Goal: Find specific page/section: Find specific page/section

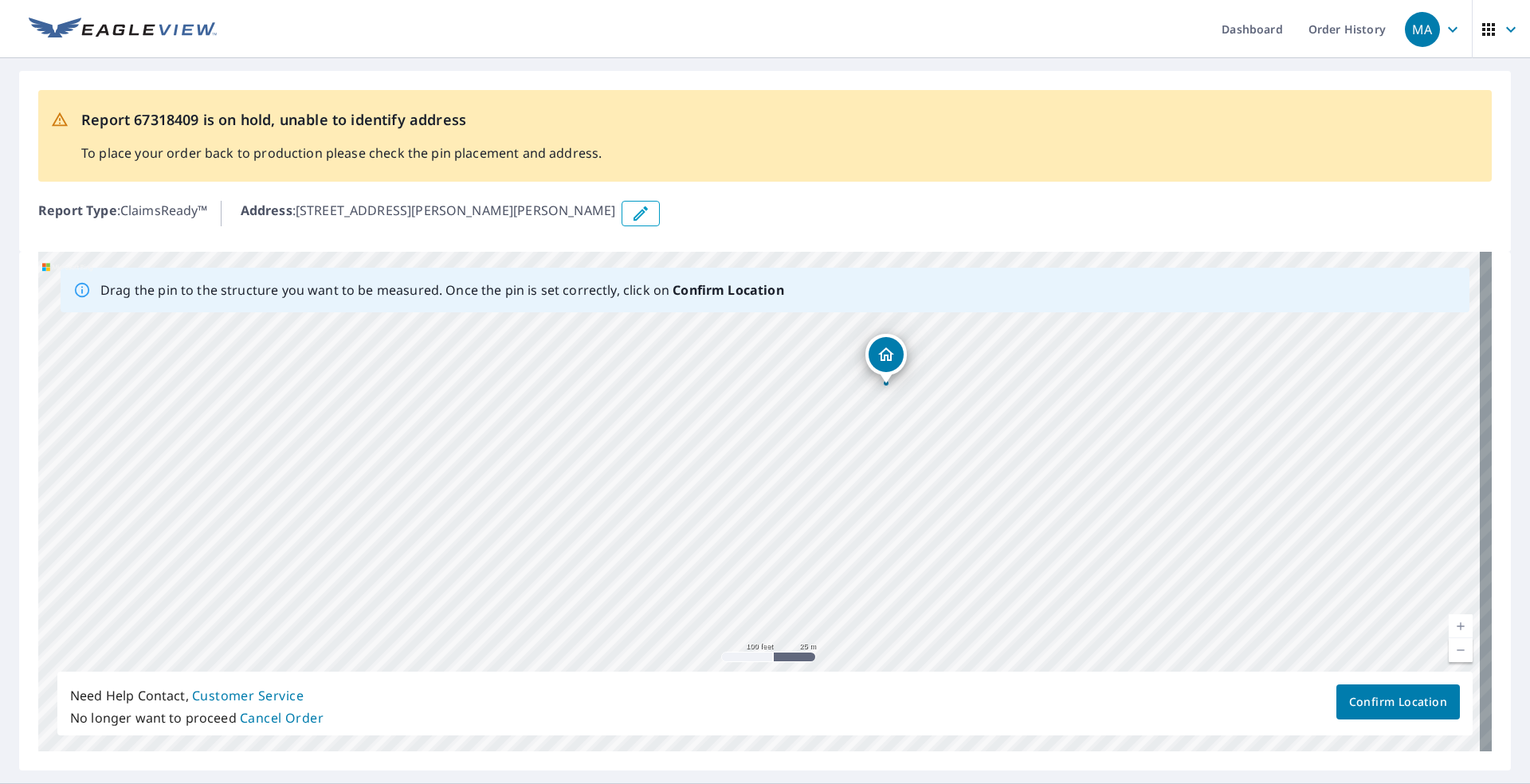
drag, startPoint x: 1107, startPoint y: 519, endPoint x: 955, endPoint y: 442, distance: 170.4
click at [708, 442] on div "[STREET_ADDRESS][PERSON_NAME][PERSON_NAME]" at bounding box center [765, 501] width 1454 height 500
drag, startPoint x: 1124, startPoint y: 451, endPoint x: 1119, endPoint y: 394, distance: 57.2
click at [708, 395] on div "[STREET_ADDRESS][PERSON_NAME][PERSON_NAME]" at bounding box center [765, 501] width 1454 height 500
drag, startPoint x: 1130, startPoint y: 537, endPoint x: 1095, endPoint y: 501, distance: 50.2
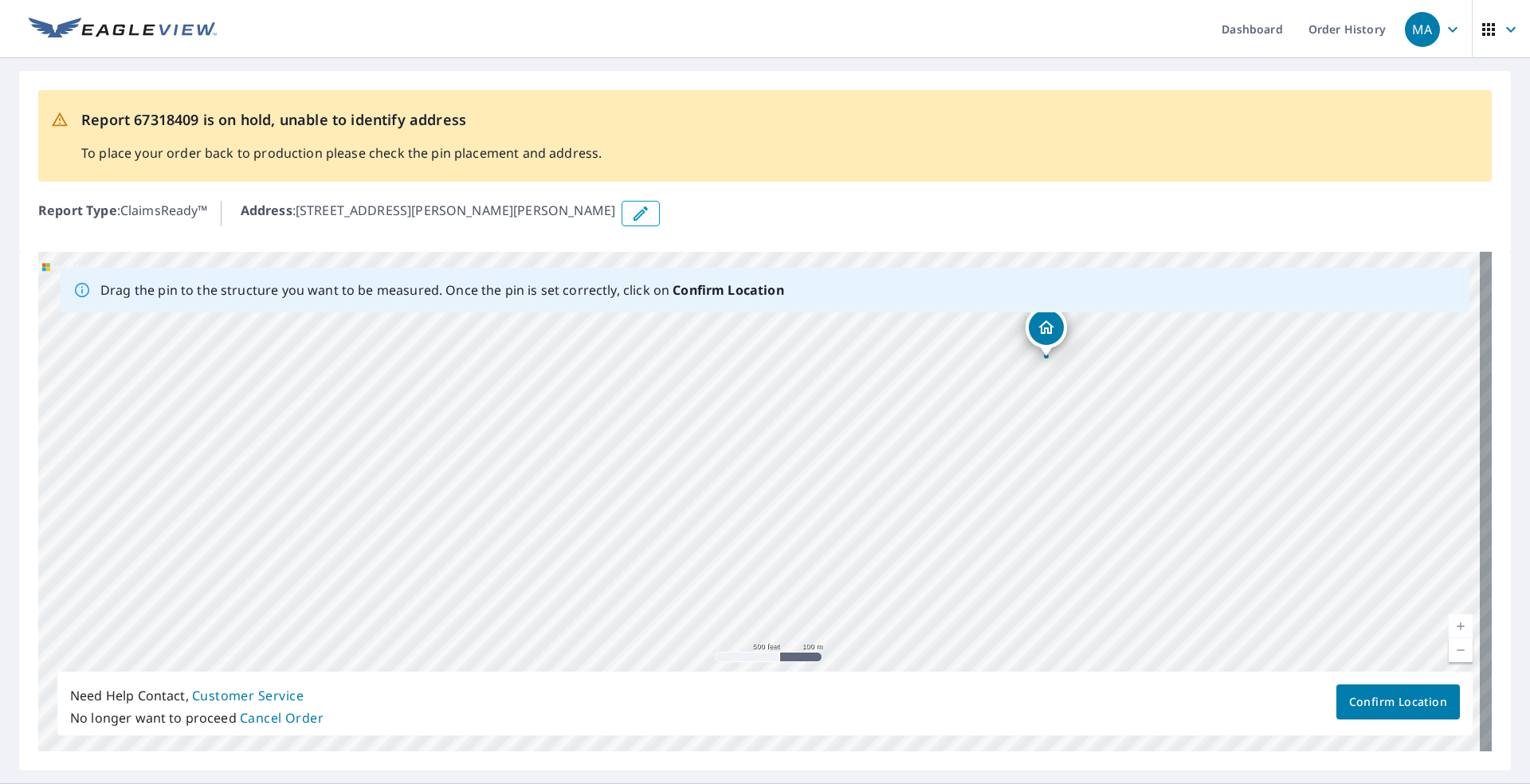
click at [708, 501] on div "[STREET_ADDRESS][PERSON_NAME][PERSON_NAME]" at bounding box center [765, 501] width 1454 height 500
drag, startPoint x: 1028, startPoint y: 406, endPoint x: 1018, endPoint y: 579, distance: 173.3
click at [708, 578] on div "[STREET_ADDRESS][PERSON_NAME][PERSON_NAME]" at bounding box center [765, 501] width 1454 height 500
drag, startPoint x: 1023, startPoint y: 393, endPoint x: 1042, endPoint y: 536, distance: 144.3
click at [708, 536] on div "[STREET_ADDRESS][PERSON_NAME][PERSON_NAME]" at bounding box center [765, 501] width 1454 height 500
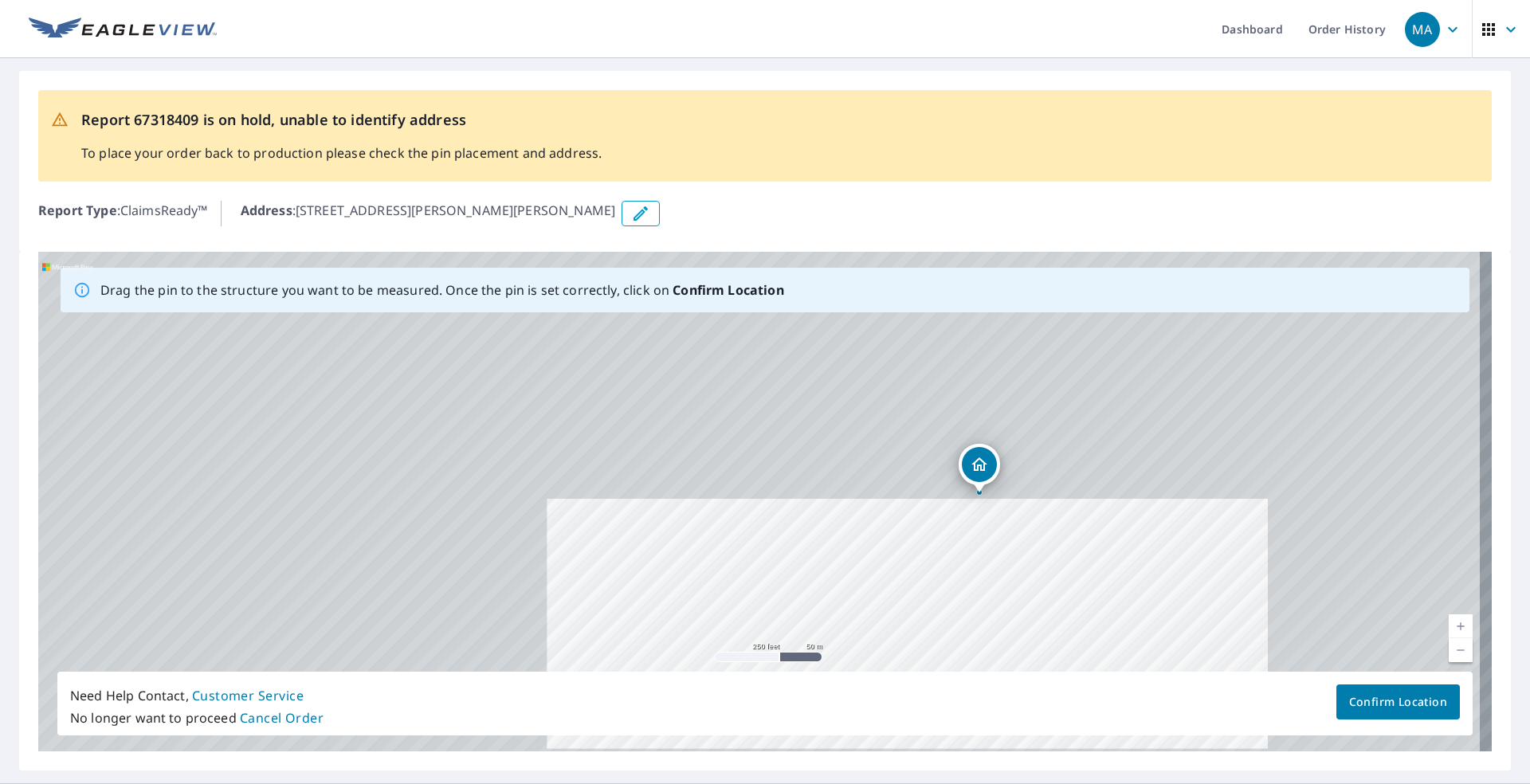
drag, startPoint x: 1028, startPoint y: 398, endPoint x: 1049, endPoint y: 576, distance: 179.2
click at [708, 573] on div "[STREET_ADDRESS][PERSON_NAME][PERSON_NAME]" at bounding box center [765, 501] width 1454 height 500
drag, startPoint x: 1039, startPoint y: 407, endPoint x: 1047, endPoint y: 555, distance: 148.2
click at [708, 550] on div "[STREET_ADDRESS][PERSON_NAME][PERSON_NAME]" at bounding box center [765, 501] width 1454 height 500
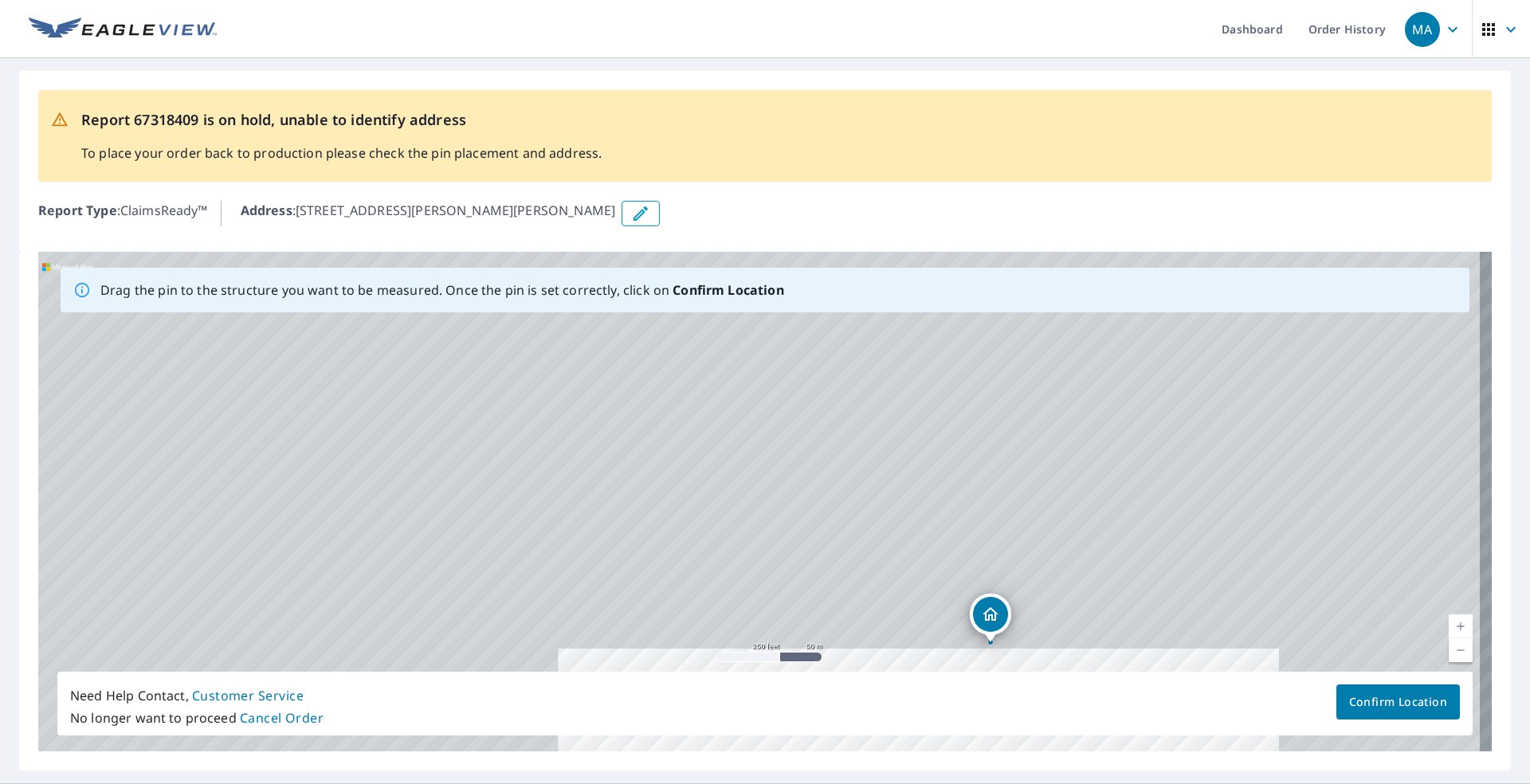
drag, startPoint x: 1046, startPoint y: 444, endPoint x: 1085, endPoint y: 593, distance: 154.0
click at [708, 590] on div "[STREET_ADDRESS][PERSON_NAME][PERSON_NAME]" at bounding box center [765, 501] width 1454 height 500
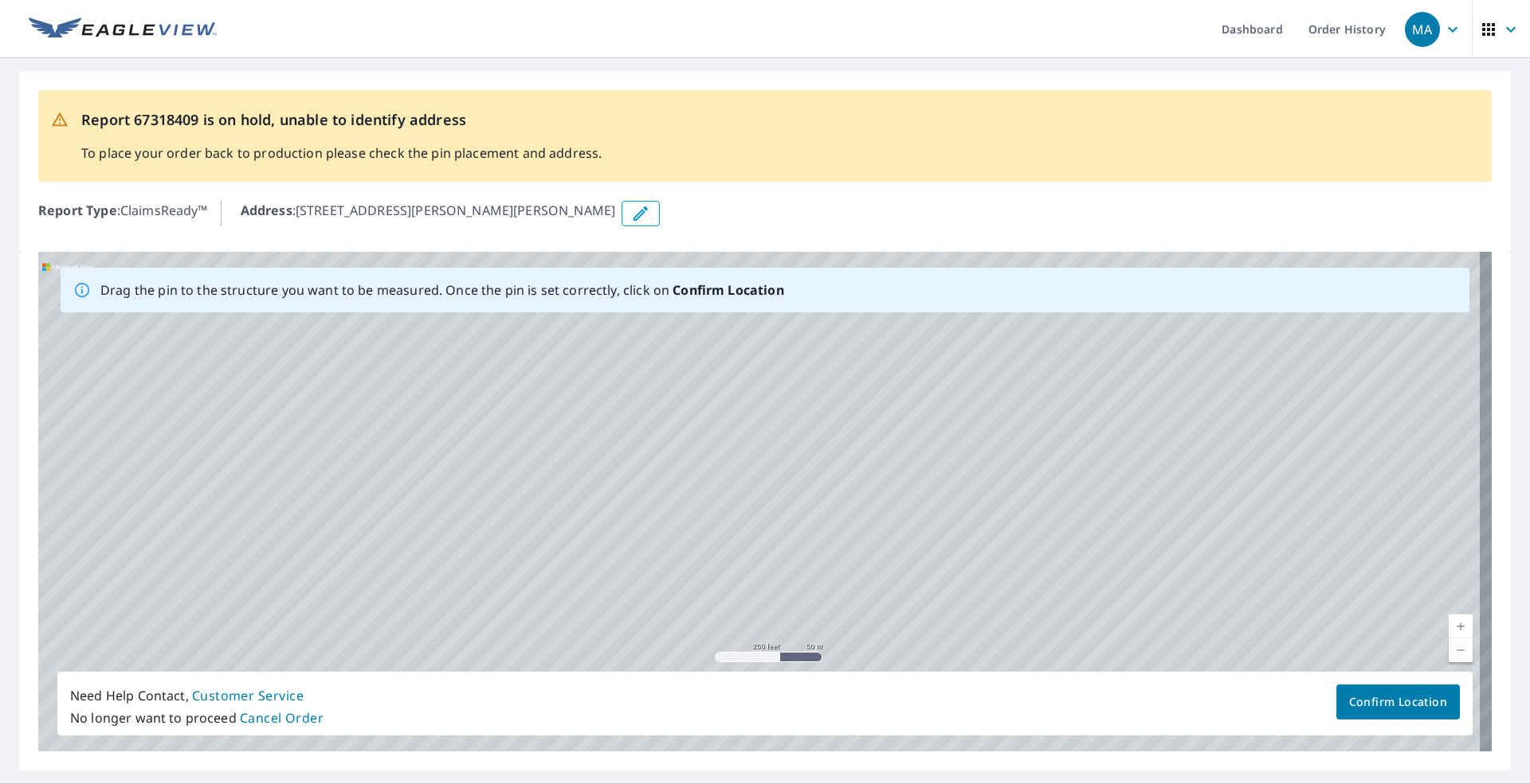
drag, startPoint x: 1093, startPoint y: 428, endPoint x: 1038, endPoint y: 593, distance: 173.9
click at [708, 589] on div "[STREET_ADDRESS][PERSON_NAME][PERSON_NAME]" at bounding box center [765, 501] width 1454 height 500
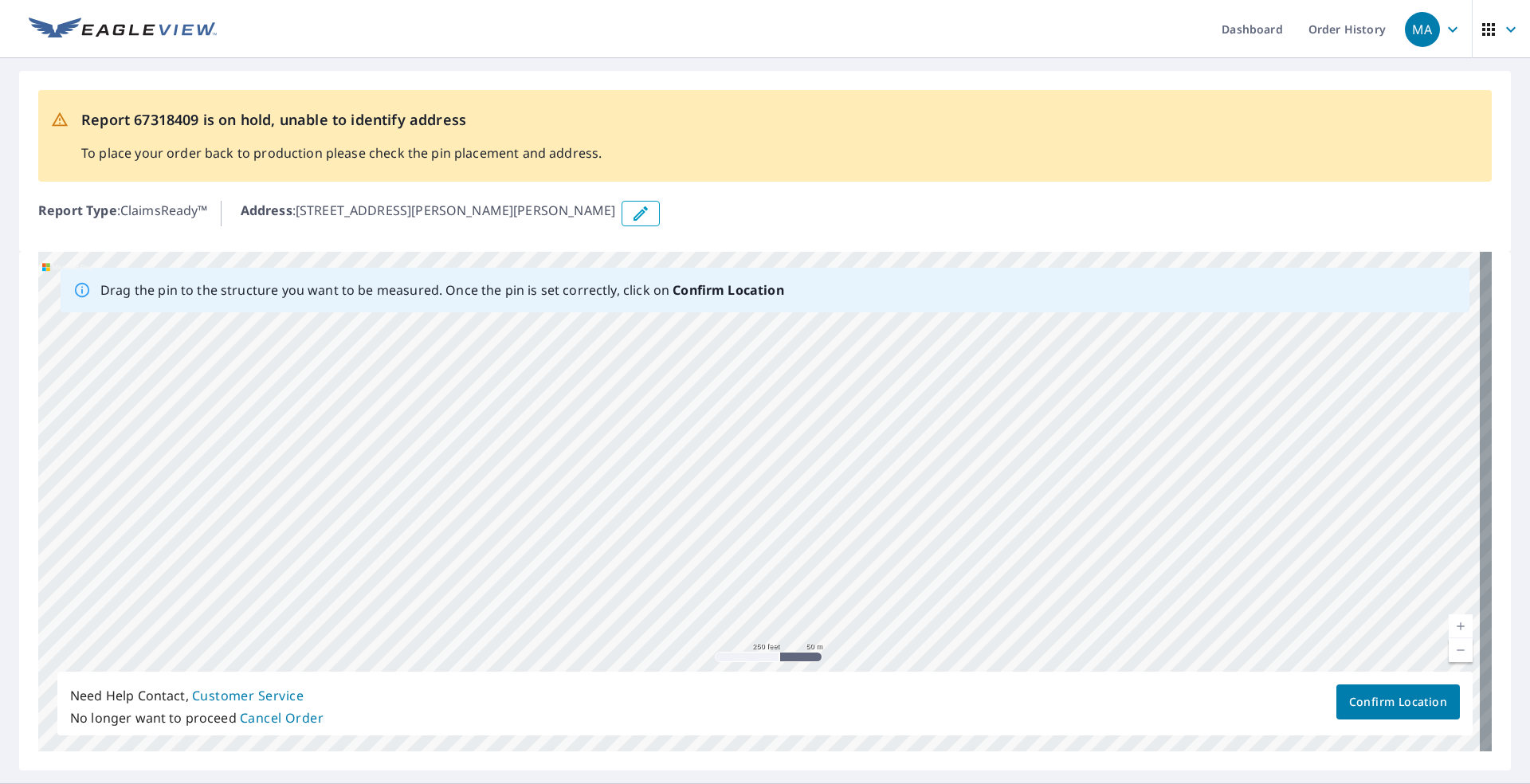
drag, startPoint x: 1108, startPoint y: 458, endPoint x: 1086, endPoint y: 599, distance: 142.7
click at [708, 586] on div "[STREET_ADDRESS][PERSON_NAME][PERSON_NAME]" at bounding box center [765, 501] width 1454 height 500
drag, startPoint x: 1092, startPoint y: 624, endPoint x: 1102, endPoint y: 428, distance: 196.3
click at [708, 457] on div "[STREET_ADDRESS][PERSON_NAME][PERSON_NAME]" at bounding box center [765, 501] width 1454 height 500
drag, startPoint x: 1095, startPoint y: 574, endPoint x: 1095, endPoint y: 444, distance: 130.0
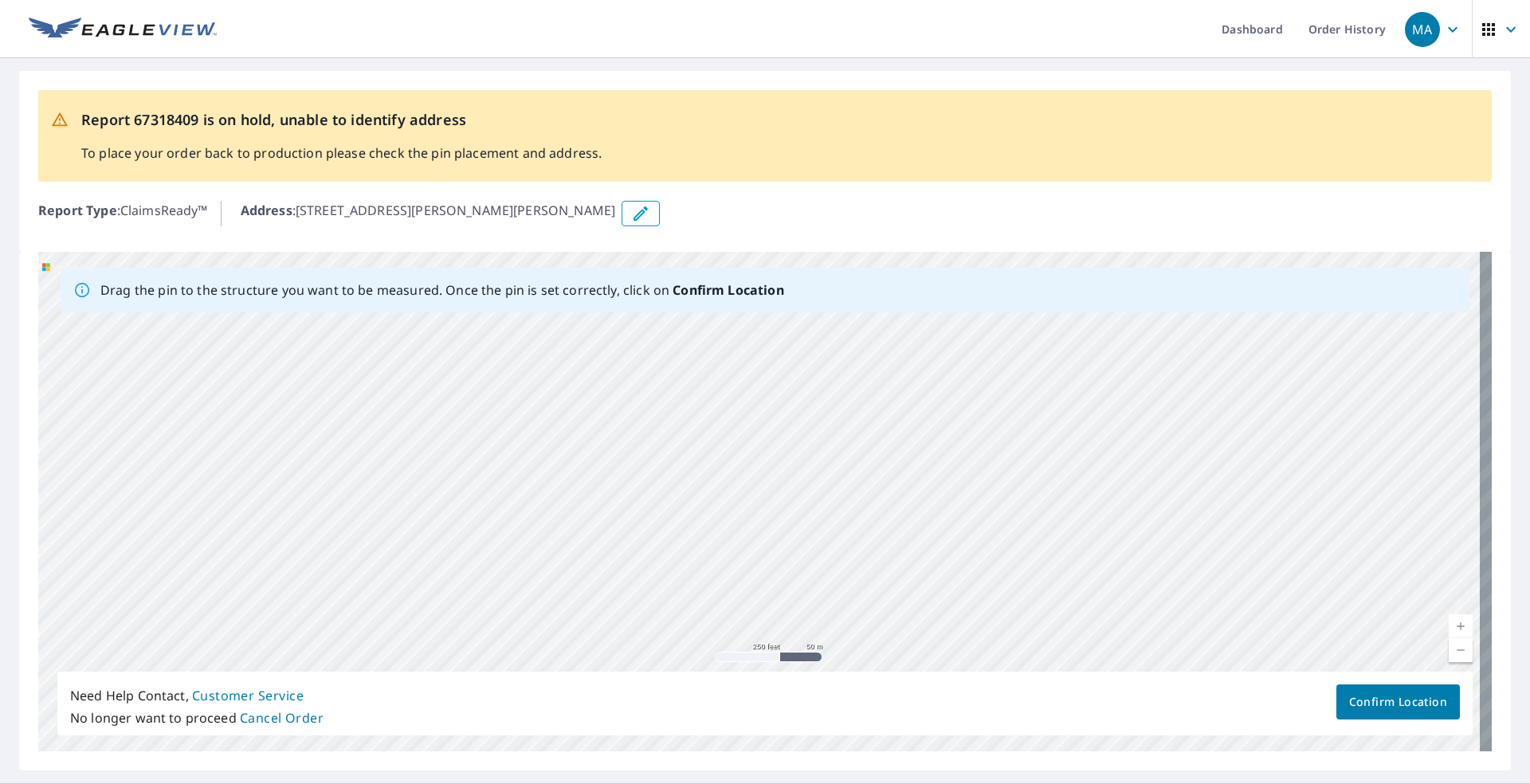
click at [708, 448] on div "[STREET_ADDRESS][PERSON_NAME][PERSON_NAME]" at bounding box center [765, 501] width 1454 height 500
drag, startPoint x: 1043, startPoint y: 556, endPoint x: 1082, endPoint y: 440, distance: 122.4
click at [708, 440] on div "[STREET_ADDRESS][PERSON_NAME][PERSON_NAME]" at bounding box center [765, 501] width 1454 height 500
drag, startPoint x: 1096, startPoint y: 522, endPoint x: 1102, endPoint y: 364, distance: 158.1
click at [708, 388] on div "[STREET_ADDRESS][PERSON_NAME][PERSON_NAME]" at bounding box center [765, 501] width 1454 height 500
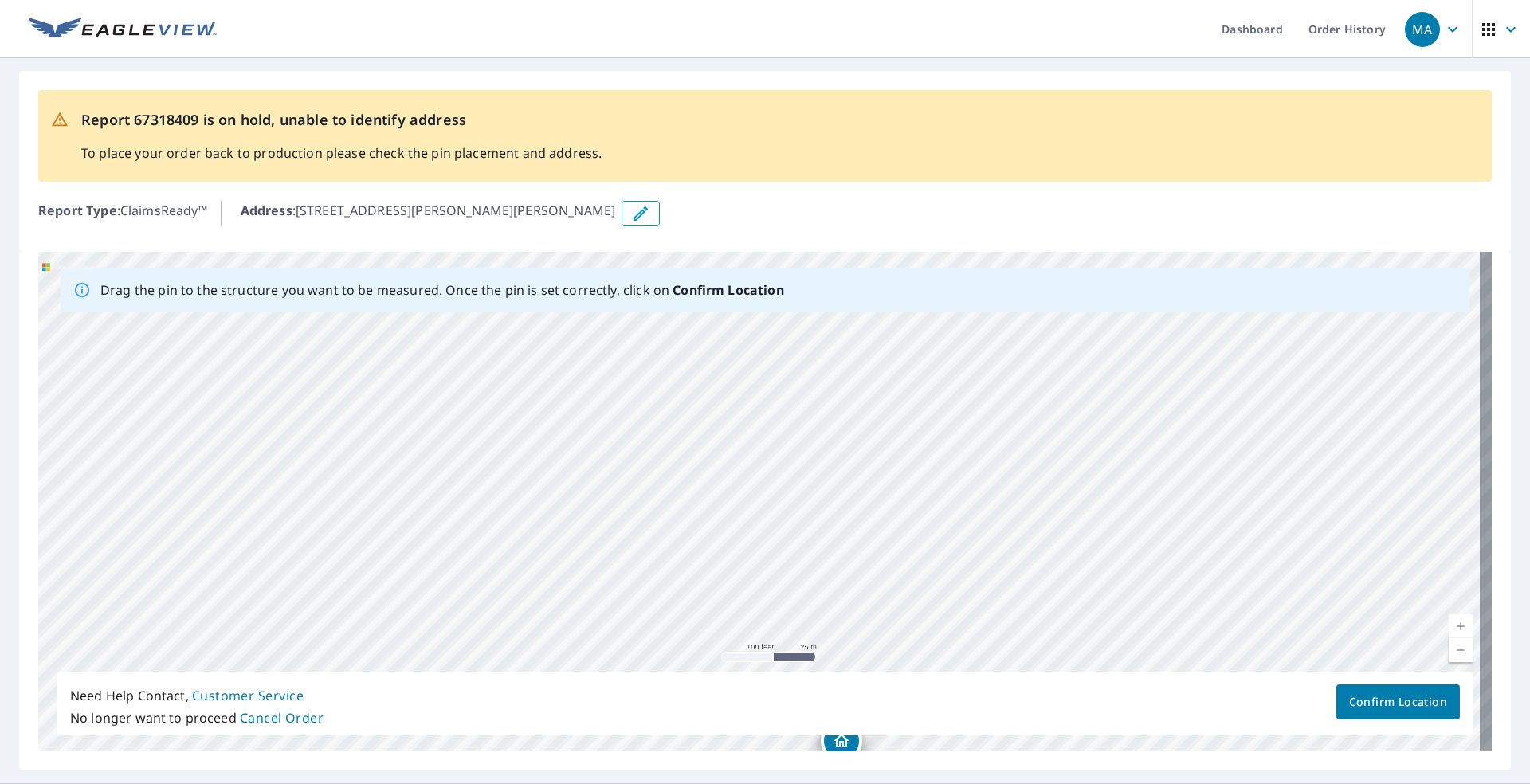
drag, startPoint x: 1107, startPoint y: 536, endPoint x: 1057, endPoint y: 350, distance: 192.6
click at [708, 369] on div "[STREET_ADDRESS][PERSON_NAME][PERSON_NAME]" at bounding box center [765, 501] width 1454 height 500
drag, startPoint x: 1079, startPoint y: 518, endPoint x: 1088, endPoint y: 330, distance: 188.2
click at [708, 343] on div "[STREET_ADDRESS][PERSON_NAME][PERSON_NAME]" at bounding box center [765, 501] width 1454 height 500
drag, startPoint x: 1101, startPoint y: 520, endPoint x: 1121, endPoint y: 351, distance: 170.2
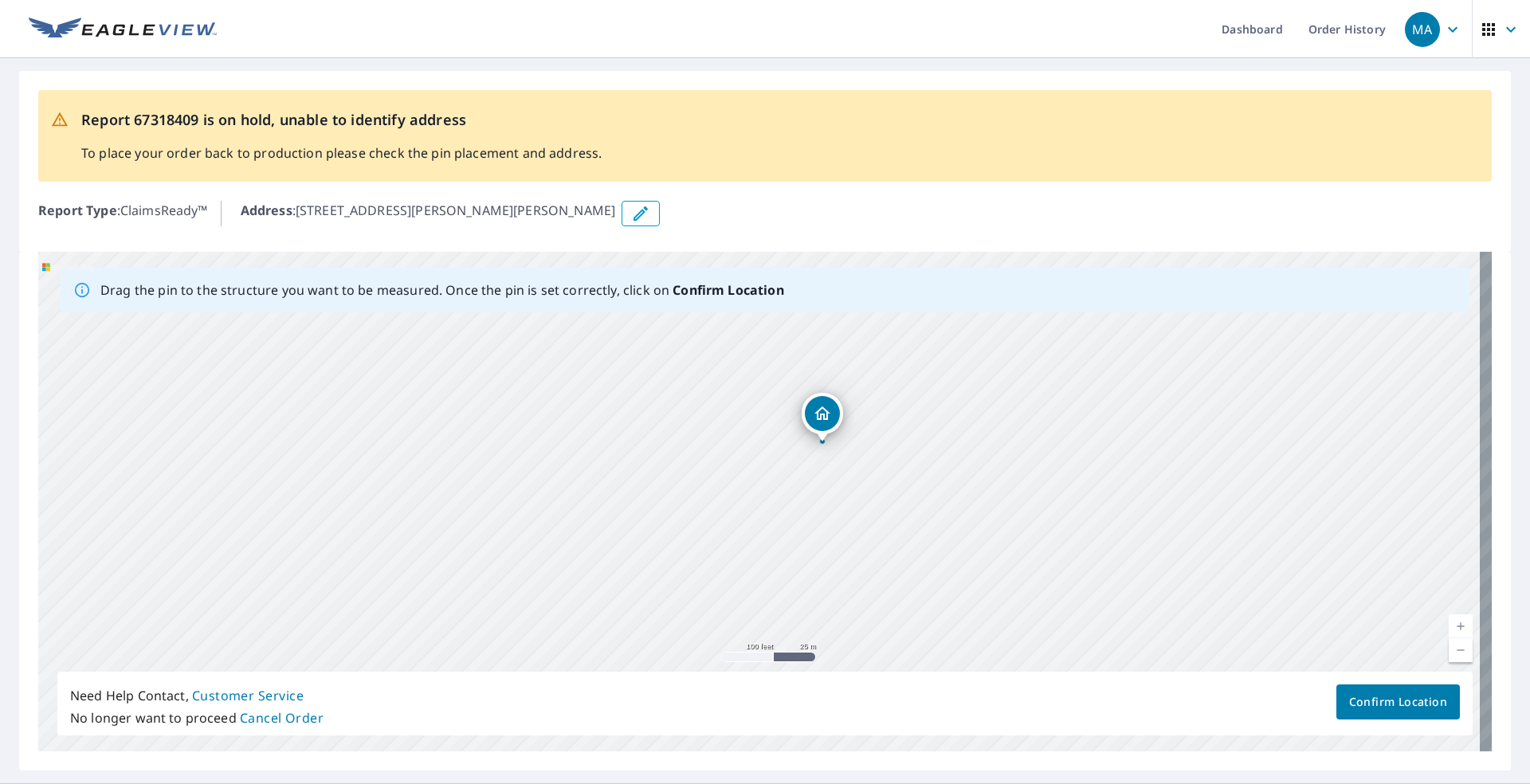
click at [708, 355] on div "[STREET_ADDRESS][PERSON_NAME][PERSON_NAME]" at bounding box center [765, 501] width 1454 height 500
drag, startPoint x: 1120, startPoint y: 526, endPoint x: 1141, endPoint y: 422, distance: 106.1
click at [708, 422] on div "[STREET_ADDRESS][PERSON_NAME][PERSON_NAME]" at bounding box center [765, 501] width 1454 height 500
drag, startPoint x: 1183, startPoint y: 448, endPoint x: 904, endPoint y: 500, distance: 283.8
click at [708, 500] on div "[STREET_ADDRESS][PERSON_NAME][PERSON_NAME]" at bounding box center [765, 501] width 1454 height 500
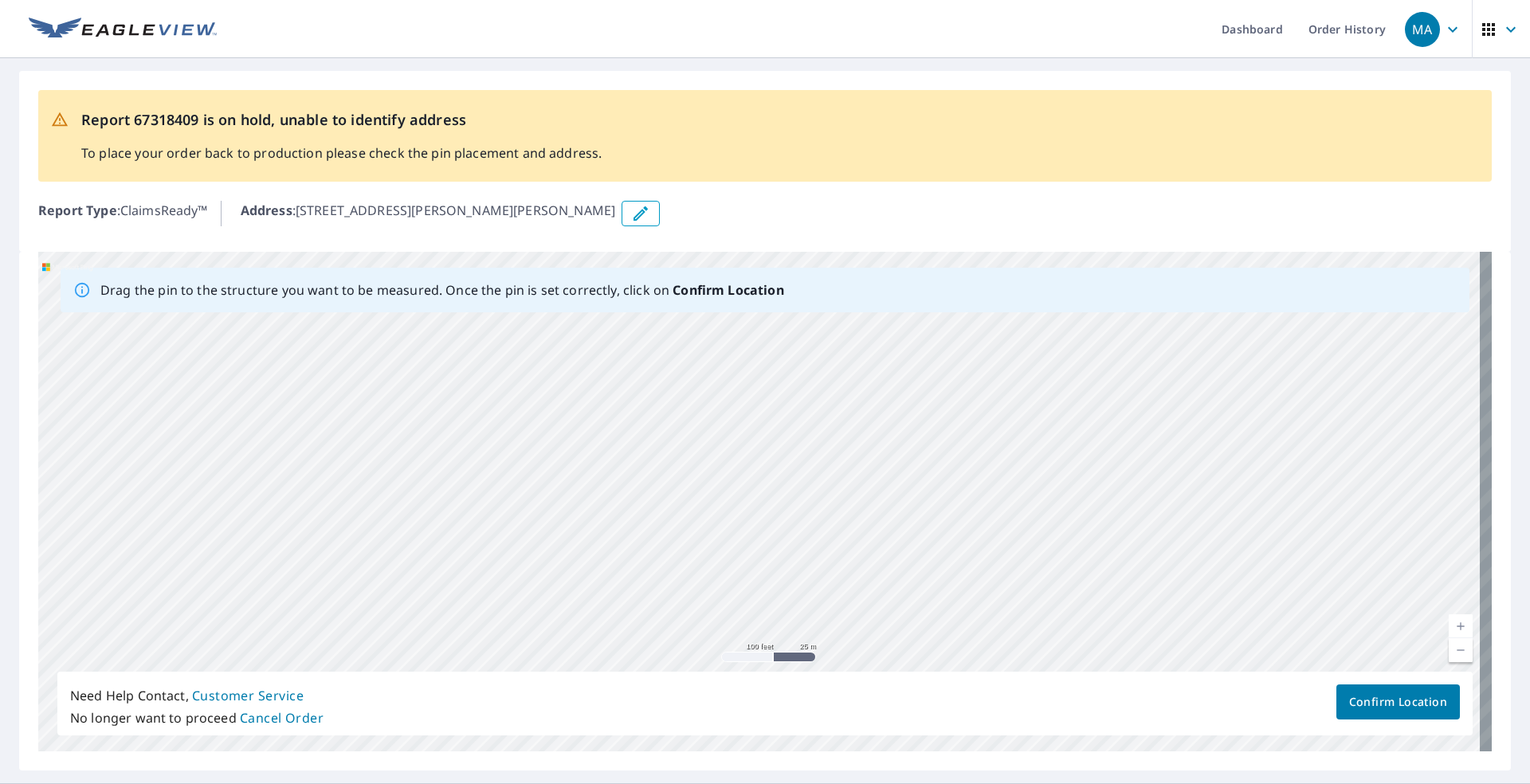
drag, startPoint x: 1201, startPoint y: 507, endPoint x: 1469, endPoint y: 563, distance: 273.8
click at [708, 558] on div "[STREET_ADDRESS][PERSON_NAME][PERSON_NAME]" at bounding box center [765, 501] width 1454 height 500
drag, startPoint x: 1018, startPoint y: 434, endPoint x: 1118, endPoint y: 594, distance: 188.7
click at [708, 594] on div "[STREET_ADDRESS][PERSON_NAME][PERSON_NAME]" at bounding box center [765, 501] width 1454 height 500
